Goal: Task Accomplishment & Management: Complete application form

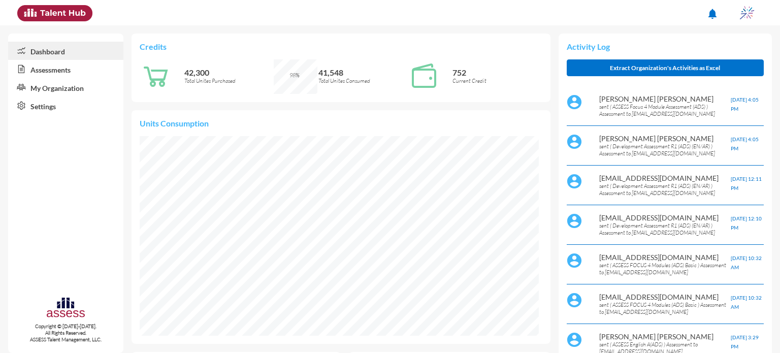
scroll to position [90, 191]
click at [80, 72] on link "Assessments" at bounding box center [65, 69] width 115 height 18
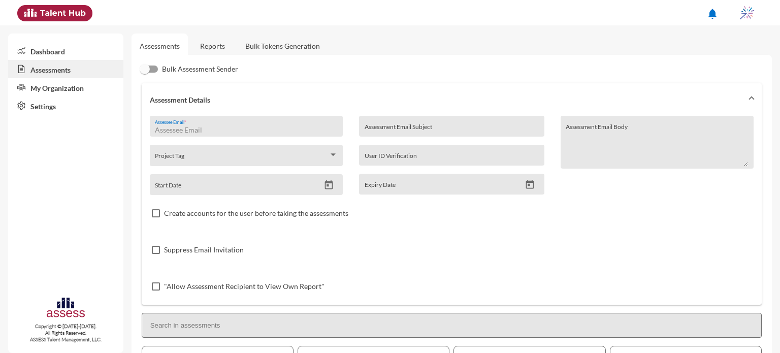
click at [201, 126] on input "Assessee Email *" at bounding box center [246, 130] width 182 height 8
type input "[EMAIL_ADDRESS][DOMAIN_NAME]"
click at [426, 127] on input "Assessment Email Subject" at bounding box center [451, 130] width 174 height 8
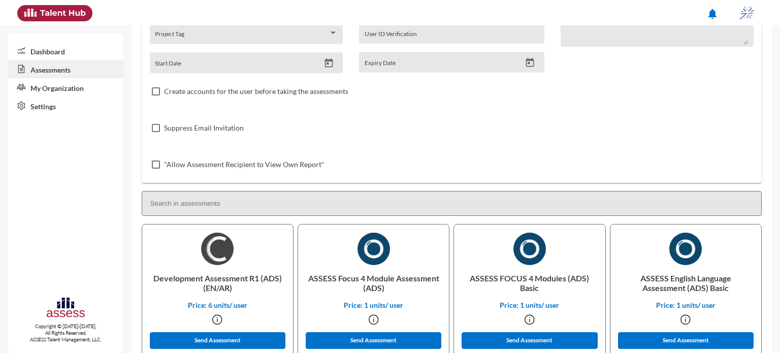
scroll to position [124, 0]
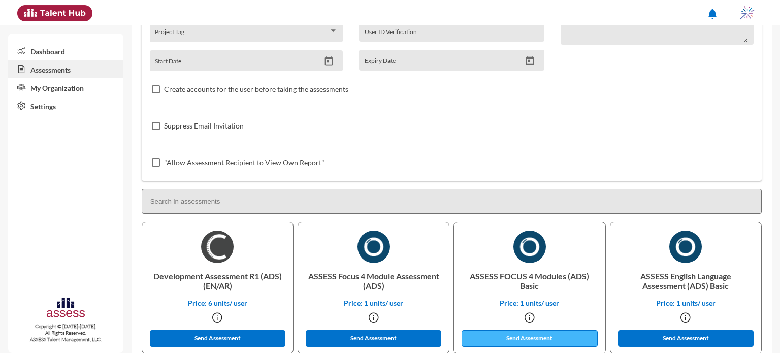
click at [523, 338] on button "Send Assessment" at bounding box center [529, 338] width 136 height 17
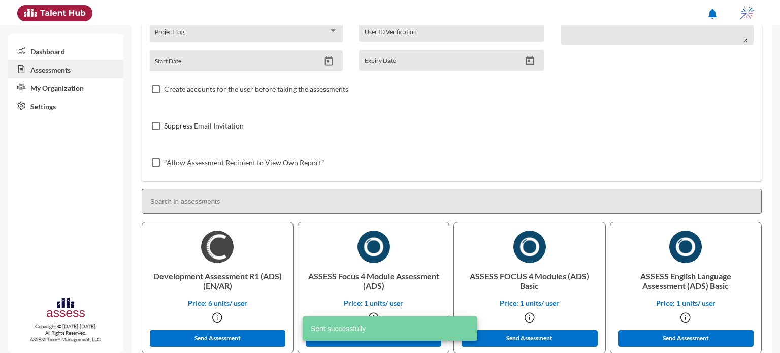
scroll to position [0, 0]
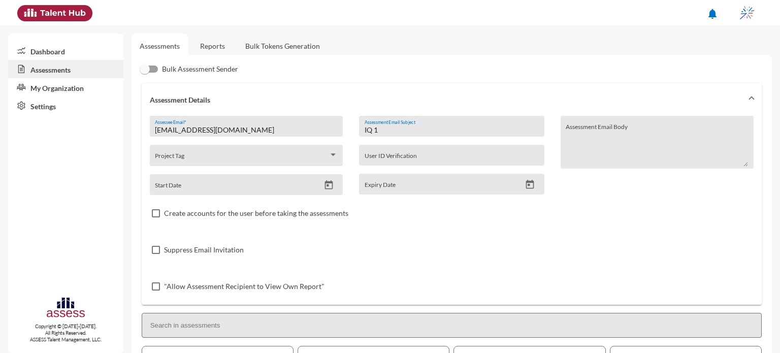
click at [392, 134] on div "IQ 1 Assessment Email Subject" at bounding box center [451, 128] width 174 height 15
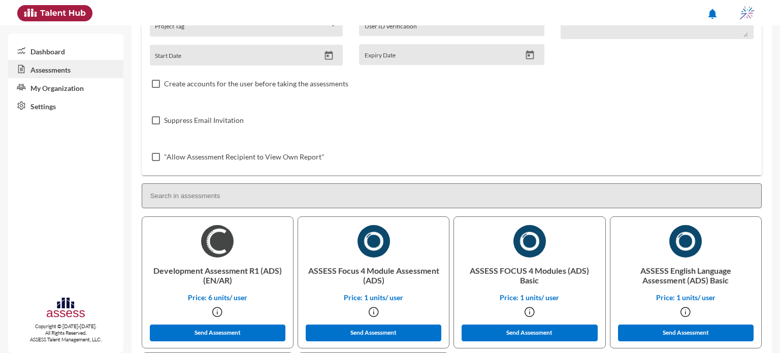
scroll to position [130, 0]
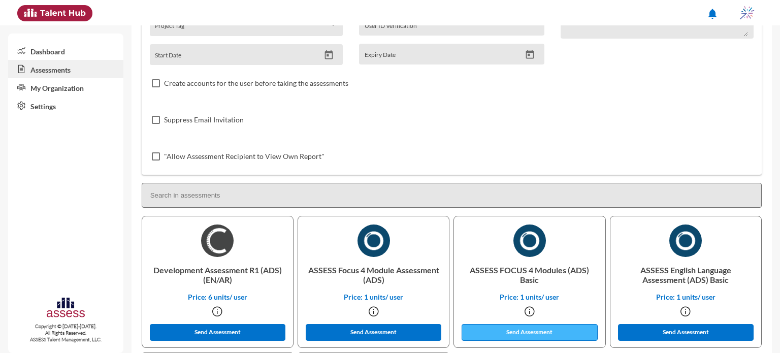
click at [555, 331] on button "Send Assessment" at bounding box center [529, 332] width 136 height 17
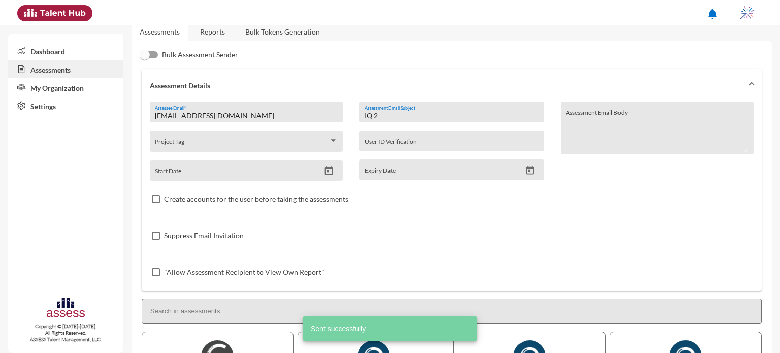
scroll to position [0, 0]
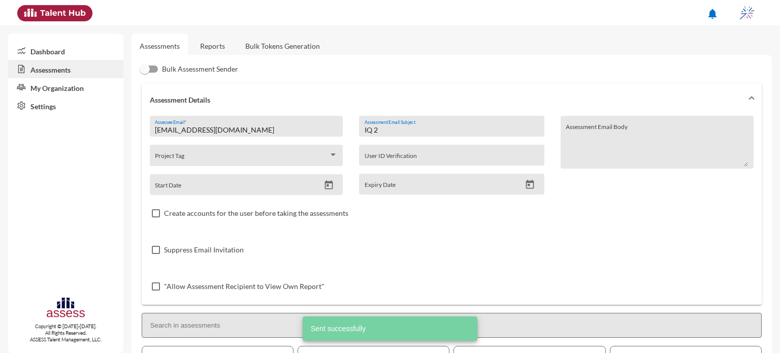
click at [411, 130] on input "IQ 2" at bounding box center [451, 130] width 174 height 8
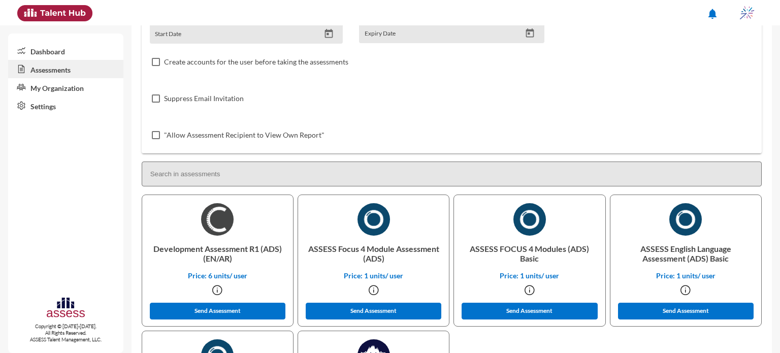
scroll to position [154, 0]
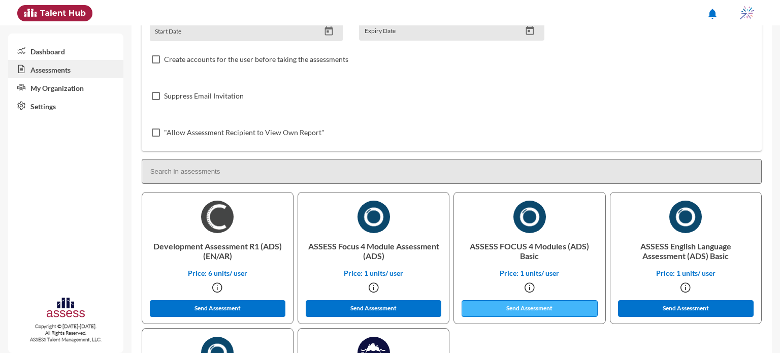
click at [506, 304] on button "Send Assessment" at bounding box center [529, 308] width 136 height 17
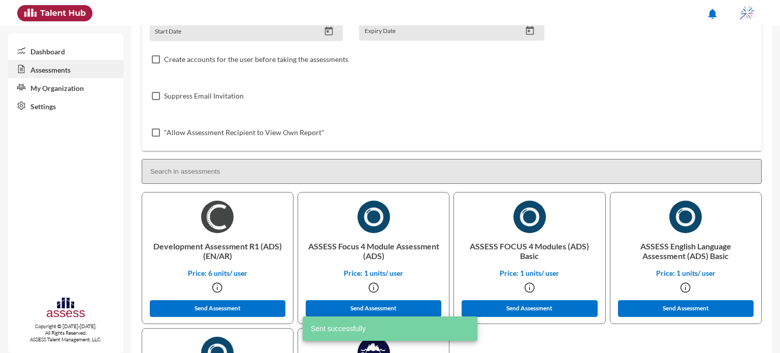
scroll to position [0, 0]
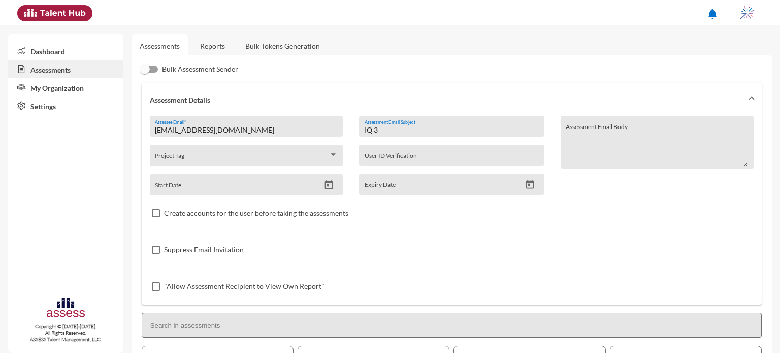
click at [385, 126] on input "IQ 3" at bounding box center [451, 130] width 174 height 8
drag, startPoint x: 385, startPoint y: 126, endPoint x: 353, endPoint y: 125, distance: 32.0
click at [353, 125] on div "IQ 3 Assessment Email Subject User ID Verification Expiry Date" at bounding box center [451, 155] width 201 height 79
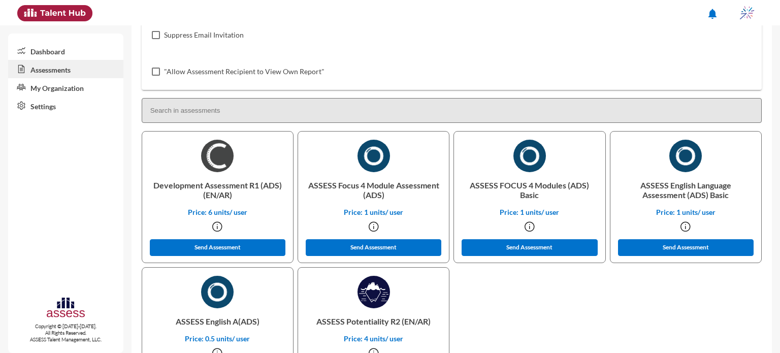
scroll to position [215, 0]
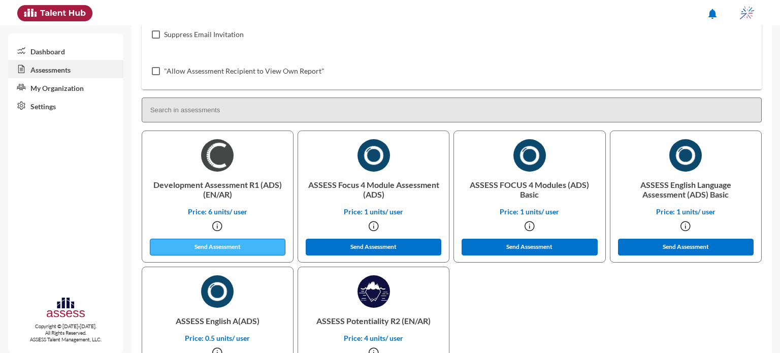
click at [238, 242] on button "Send Assessment" at bounding box center [218, 247] width 136 height 17
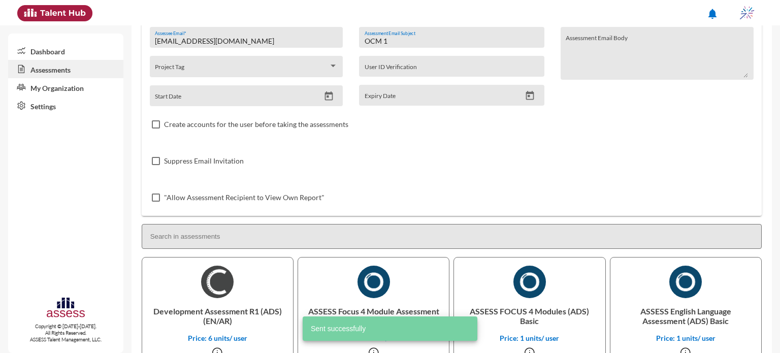
scroll to position [0, 0]
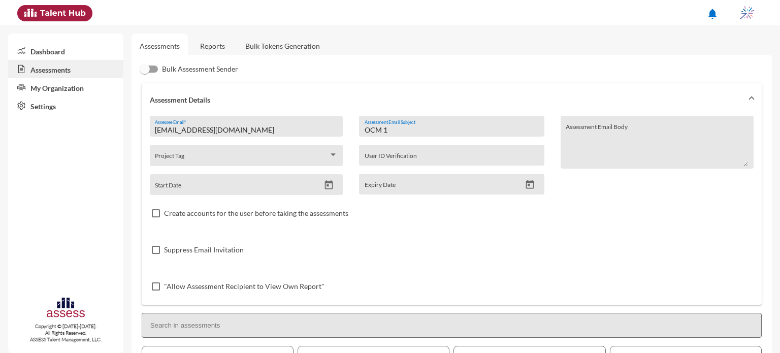
click at [416, 129] on input "OCM 1" at bounding box center [451, 130] width 174 height 8
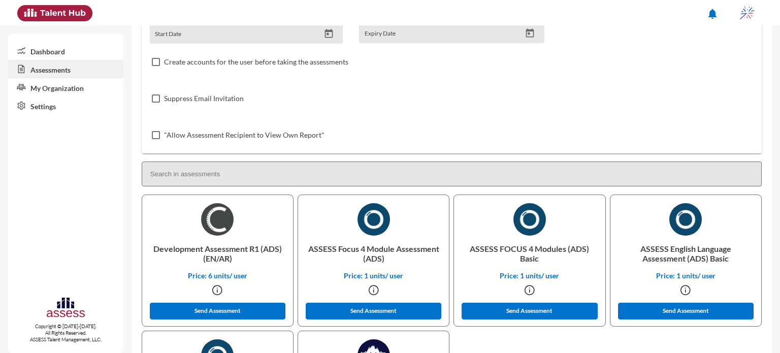
scroll to position [152, 0]
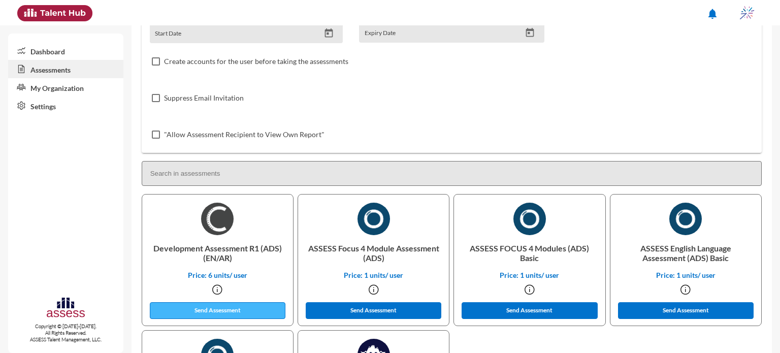
click at [231, 307] on button "Send Assessment" at bounding box center [218, 310] width 136 height 17
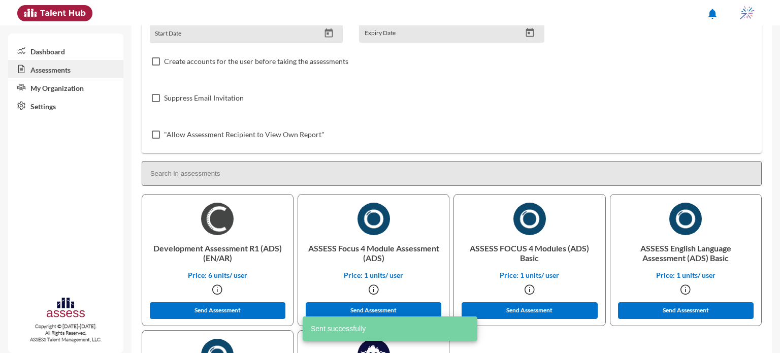
scroll to position [0, 0]
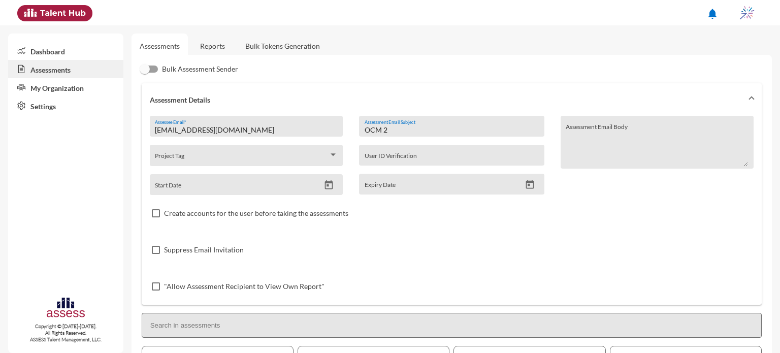
click at [403, 130] on input "OCM 2" at bounding box center [451, 130] width 174 height 8
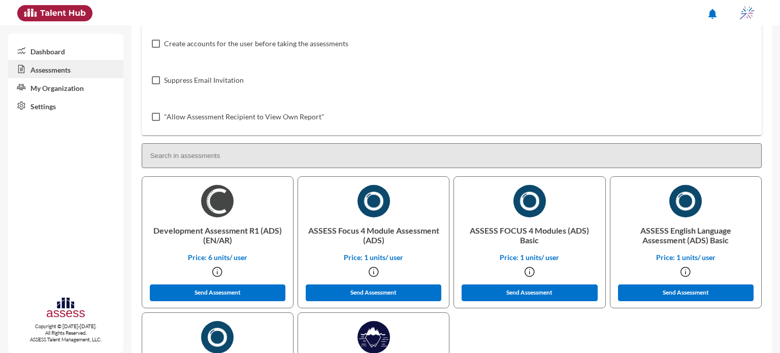
scroll to position [170, 0]
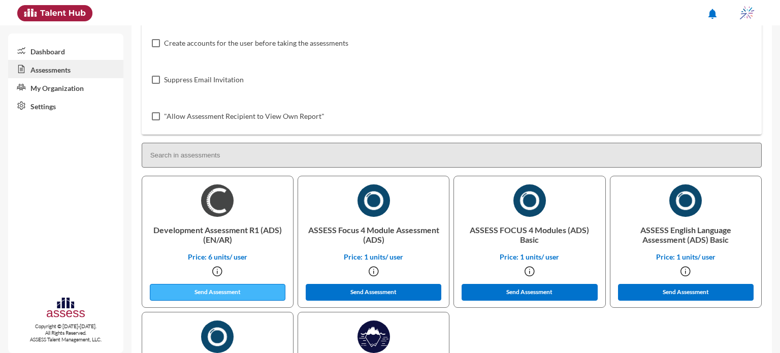
type input "OCM 3"
click at [236, 287] on button "Send Assessment" at bounding box center [218, 292] width 136 height 17
